Goal: Task Accomplishment & Management: Manage account settings

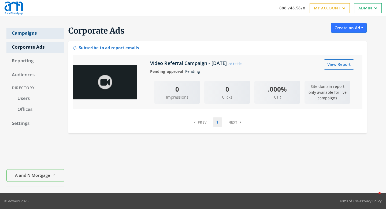
click at [36, 34] on link "Campaigns" at bounding box center [35, 33] width 58 height 11
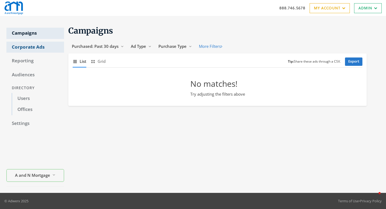
click at [42, 48] on link "Corporate Ads" at bounding box center [35, 47] width 58 height 11
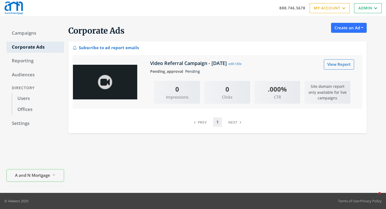
click at [117, 47] on div "Subscribe to ad report emails" at bounding box center [106, 46] width 66 height 7
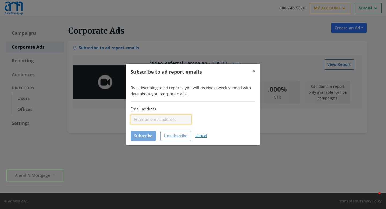
click at [160, 118] on input "Email address" at bounding box center [161, 119] width 61 height 10
paste input "samh@anmtg.com"
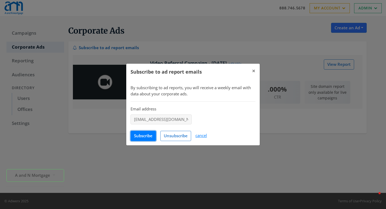
click at [148, 136] on span "Subscribe" at bounding box center [143, 135] width 19 height 5
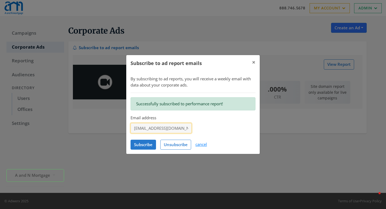
click at [180, 131] on input "Email address" at bounding box center [161, 128] width 61 height 10
paste input "Josue@anmtg.com"
type input "Josue@anmtg.com"
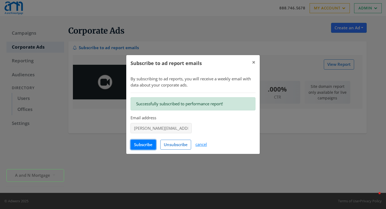
click at [144, 146] on span "Subscribe" at bounding box center [143, 144] width 19 height 5
click at [253, 62] on span "×" at bounding box center [253, 62] width 3 height 8
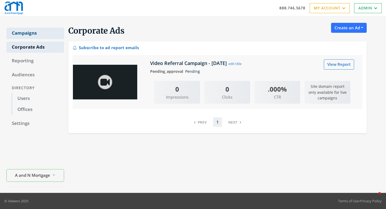
click at [26, 34] on link "Campaigns" at bounding box center [35, 33] width 58 height 11
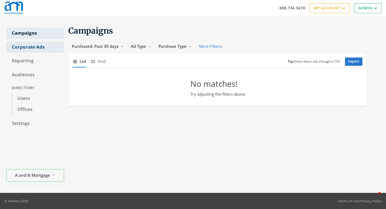
click at [36, 46] on link "Corporate Ads" at bounding box center [35, 47] width 58 height 11
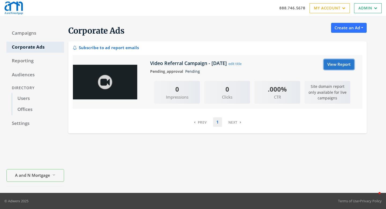
click at [331, 64] on link "View Report" at bounding box center [339, 64] width 30 height 10
click at [116, 48] on div "Subscribe to ad report emails" at bounding box center [106, 46] width 66 height 7
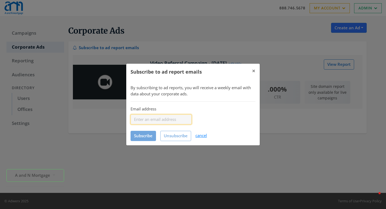
click at [157, 121] on input "Email address" at bounding box center [161, 119] width 61 height 10
click at [253, 73] on span "×" at bounding box center [253, 71] width 3 height 8
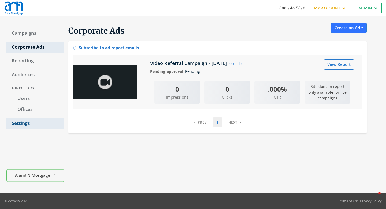
click at [24, 120] on link "Settings" at bounding box center [35, 123] width 58 height 11
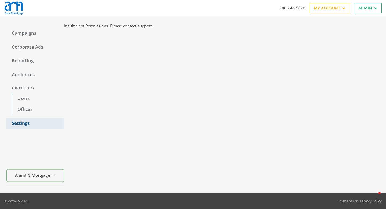
select select "saml"
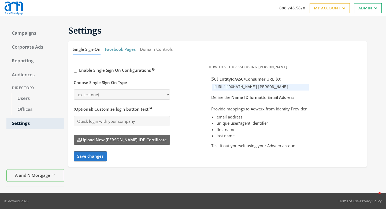
click at [125, 51] on button "Facebook Pages" at bounding box center [120, 49] width 31 height 12
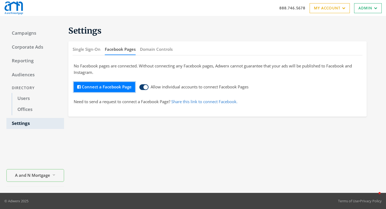
click at [116, 89] on button "Connect a Facebook Page" at bounding box center [104, 87] width 61 height 10
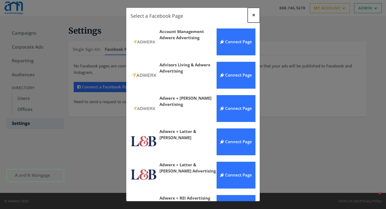
click at [256, 13] on button "×" at bounding box center [254, 15] width 12 height 15
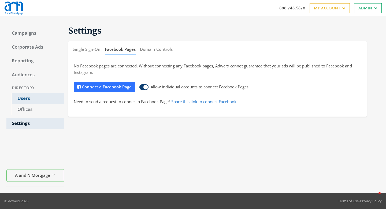
click at [27, 99] on link "Users" at bounding box center [38, 98] width 52 height 11
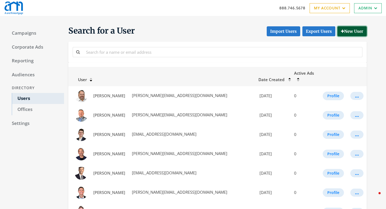
click at [350, 32] on button "New User" at bounding box center [352, 31] width 29 height 10
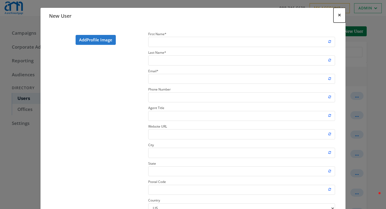
click at [337, 14] on button "×" at bounding box center [340, 15] width 12 height 15
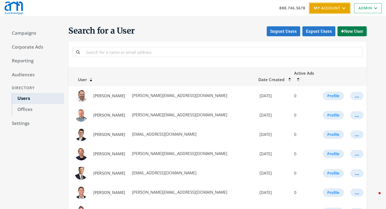
click at [330, 6] on link "My Account" at bounding box center [330, 8] width 40 height 10
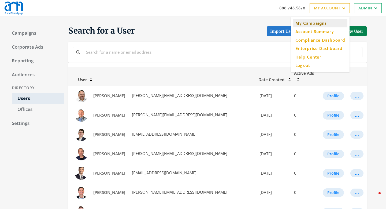
click at [316, 23] on link "My Campaigns" at bounding box center [320, 23] width 54 height 8
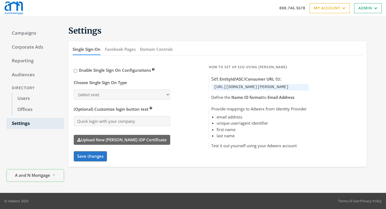
select select "[PERSON_NAME]"
click at [24, 100] on link "Users" at bounding box center [38, 98] width 52 height 11
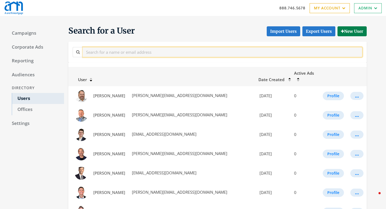
click at [109, 52] on input "text" at bounding box center [223, 52] width 280 height 10
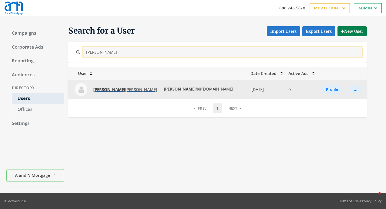
type input "sam"
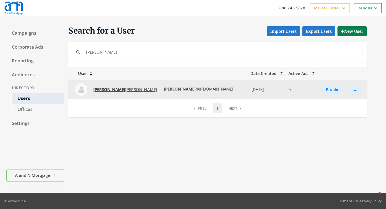
click at [108, 89] on span "Sam Hollis" at bounding box center [125, 89] width 64 height 5
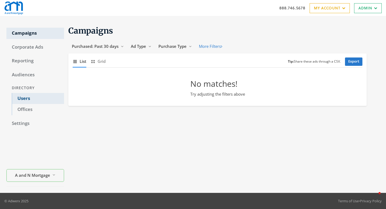
click at [28, 100] on link "Users" at bounding box center [38, 98] width 52 height 11
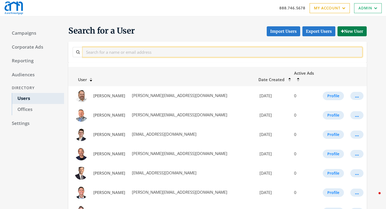
click at [107, 53] on input "text" at bounding box center [223, 52] width 280 height 10
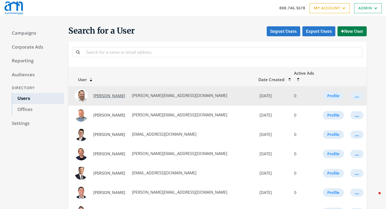
click at [100, 93] on span "[PERSON_NAME]" at bounding box center [109, 95] width 32 height 5
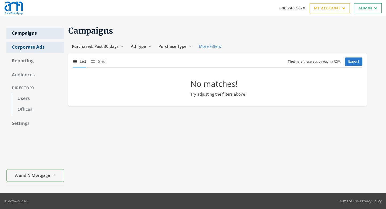
click at [22, 50] on link "Corporate Ads" at bounding box center [35, 47] width 58 height 11
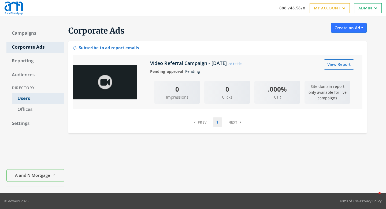
click at [27, 95] on link "Users" at bounding box center [38, 98] width 52 height 11
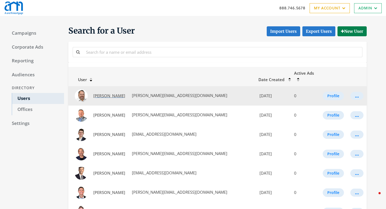
click at [101, 92] on link "[PERSON_NAME]" at bounding box center [109, 96] width 39 height 10
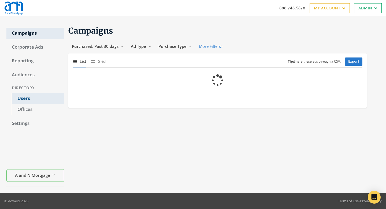
click at [31, 99] on link "Users" at bounding box center [38, 98] width 52 height 11
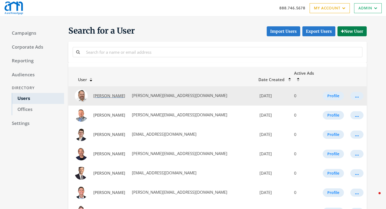
click at [112, 93] on span "[PERSON_NAME]" at bounding box center [109, 95] width 32 height 5
